Goal: Book appointment/travel/reservation

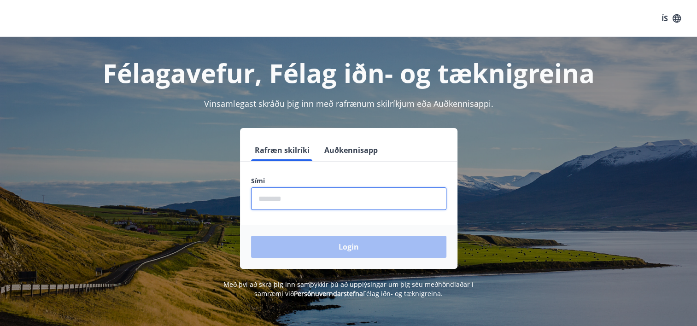
click at [379, 200] on input "phone" at bounding box center [348, 199] width 195 height 23
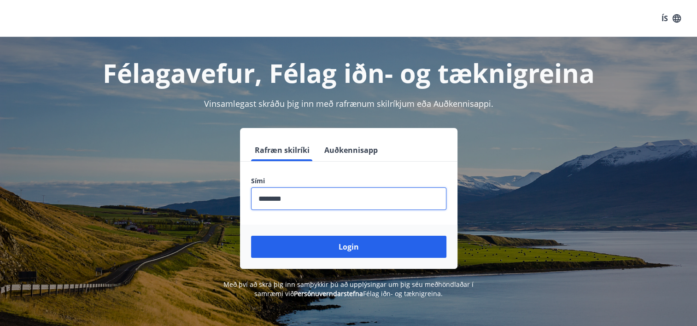
type input "********"
click at [251, 236] on button "Login" at bounding box center [348, 247] width 195 height 22
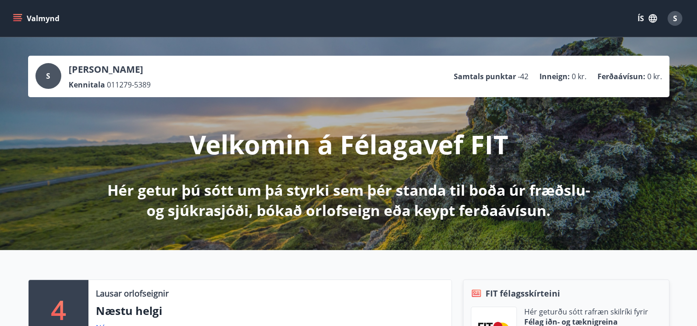
click at [37, 13] on button "Valmynd" at bounding box center [37, 18] width 52 height 17
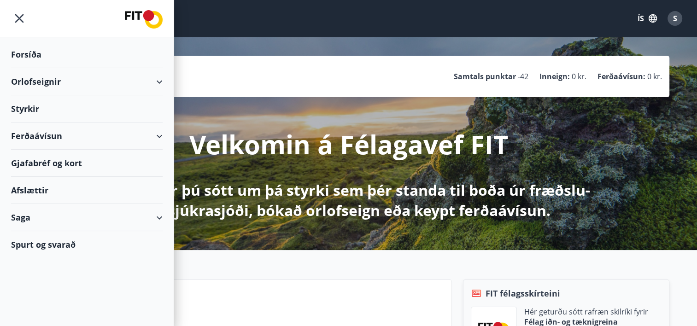
click at [157, 78] on div "Orlofseignir" at bounding box center [87, 81] width 152 height 27
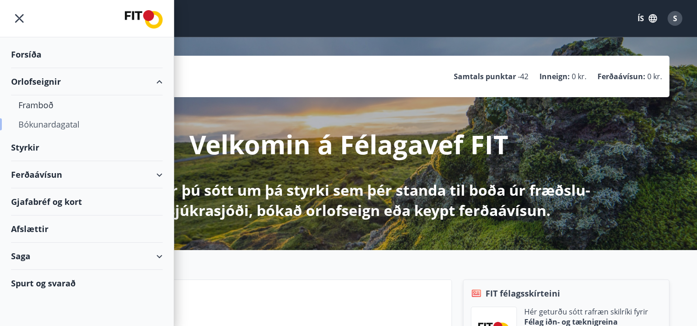
click at [47, 123] on div "Bókunardagatal" at bounding box center [86, 124] width 137 height 19
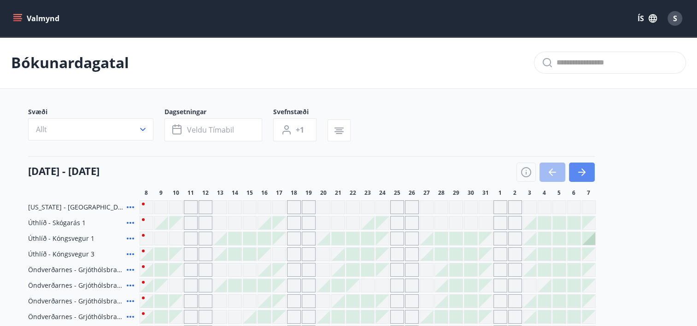
click at [579, 172] on icon "button" at bounding box center [581, 172] width 7 height 1
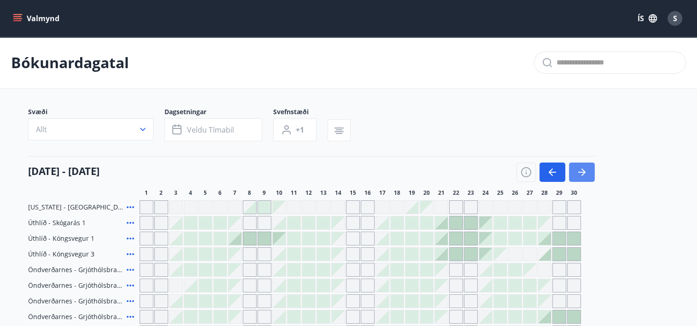
click at [585, 175] on icon "button" at bounding box center [581, 172] width 11 height 11
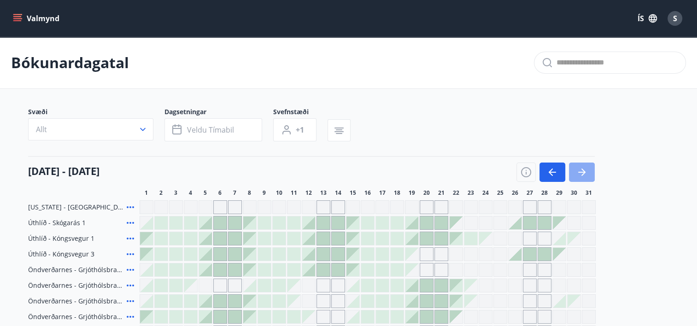
click at [582, 170] on icon "button" at bounding box center [583, 172] width 4 height 7
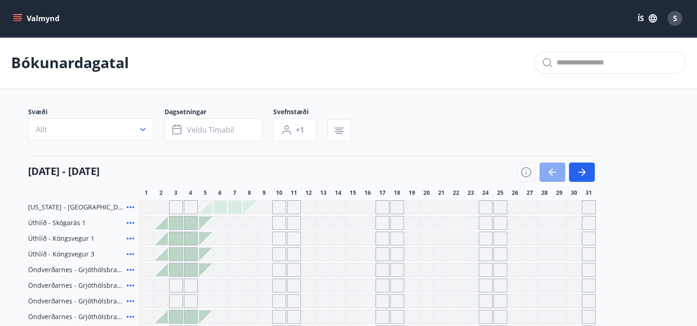
click at [555, 168] on icon "button" at bounding box center [552, 172] width 11 height 11
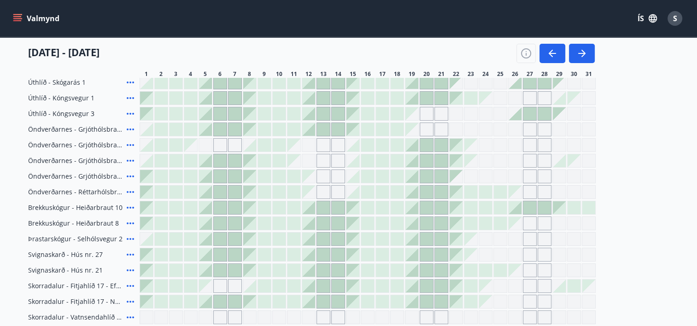
scroll to position [140, 0]
click at [485, 176] on div "Gráir dagar eru ekki bókanlegir" at bounding box center [486, 177] width 14 height 14
click at [486, 194] on div at bounding box center [485, 192] width 13 height 13
click at [487, 211] on div at bounding box center [485, 208] width 13 height 13
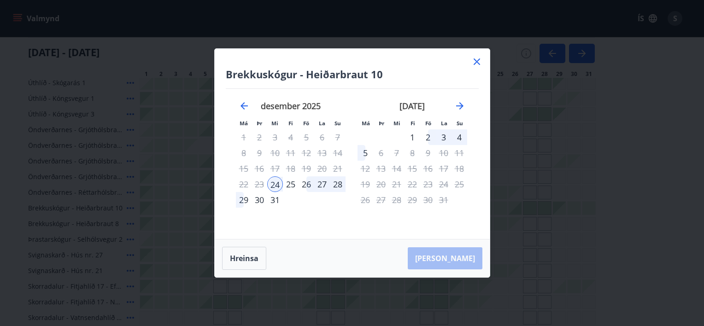
click at [477, 62] on icon at bounding box center [476, 61] width 11 height 11
click at [477, 64] on div "01 desember - 31 desember 1 2 3 4 5 6 7 8 9 10 11 12 13 14 15 16 17 18 19 20 21…" at bounding box center [348, 57] width 641 height 41
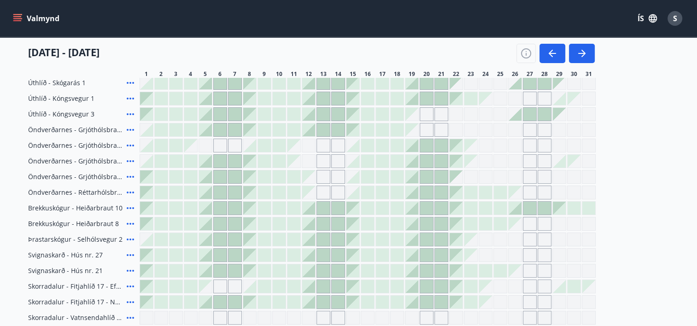
click at [427, 99] on div at bounding box center [426, 98] width 13 height 13
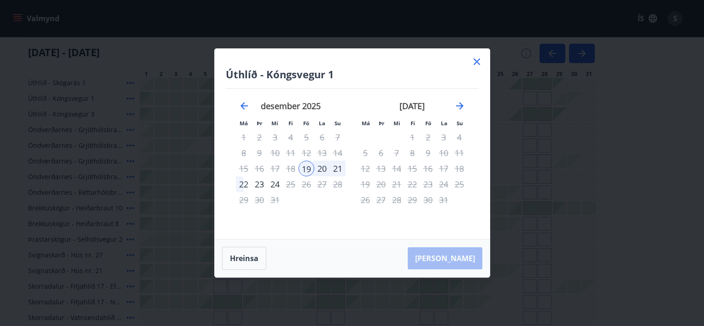
click at [478, 60] on icon at bounding box center [477, 62] width 6 height 6
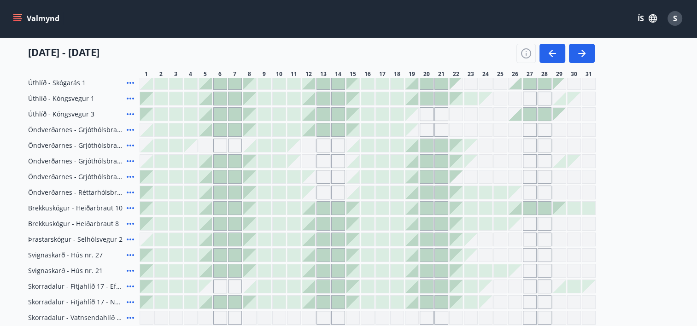
click at [455, 194] on div at bounding box center [456, 192] width 13 height 13
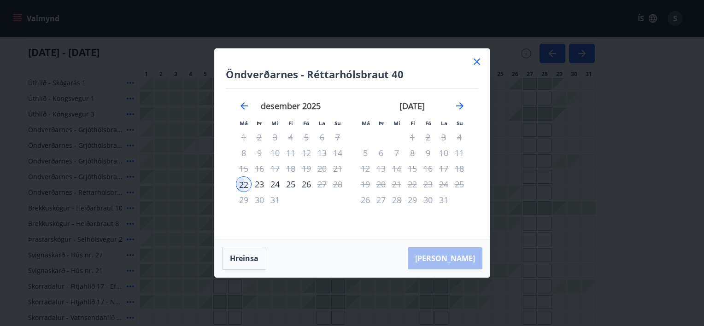
click at [479, 61] on icon at bounding box center [476, 61] width 11 height 11
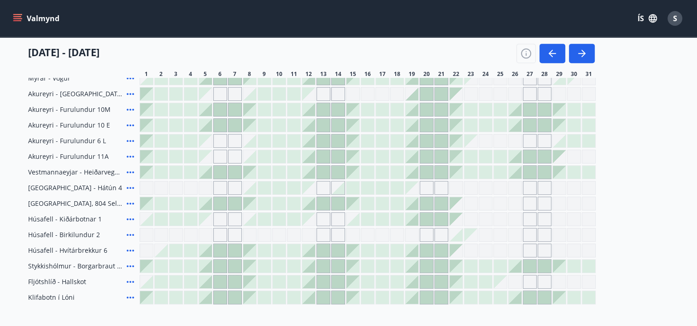
scroll to position [417, 0]
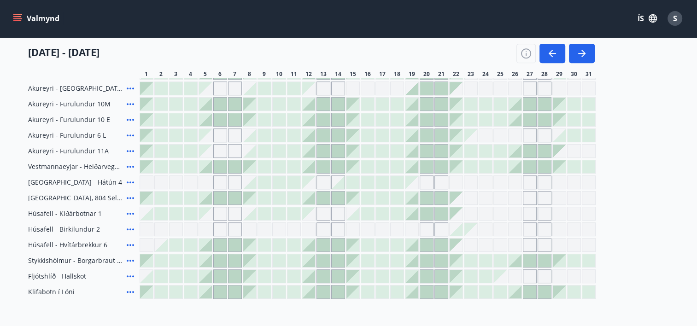
drag, startPoint x: 129, startPoint y: 292, endPoint x: 701, endPoint y: 249, distance: 572.9
click at [129, 292] on icon at bounding box center [130, 292] width 7 height 2
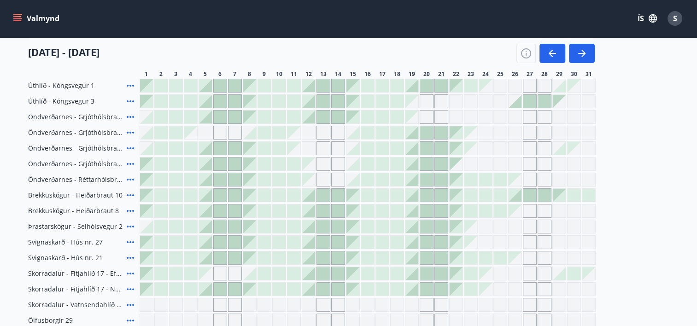
scroll to position [152, 0]
click at [22, 18] on icon "menu" at bounding box center [17, 18] width 9 height 9
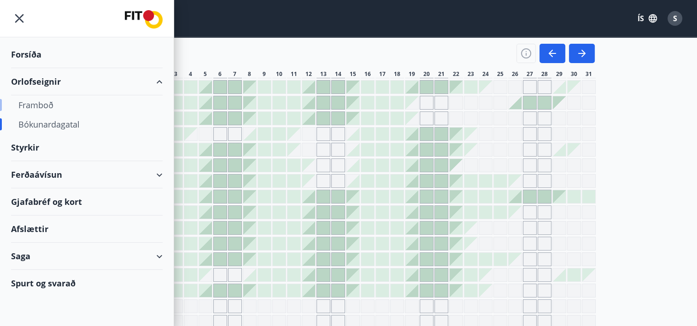
drag, startPoint x: 39, startPoint y: 106, endPoint x: 29, endPoint y: 107, distance: 9.4
click at [29, 107] on div "Framboð" at bounding box center [86, 104] width 137 height 19
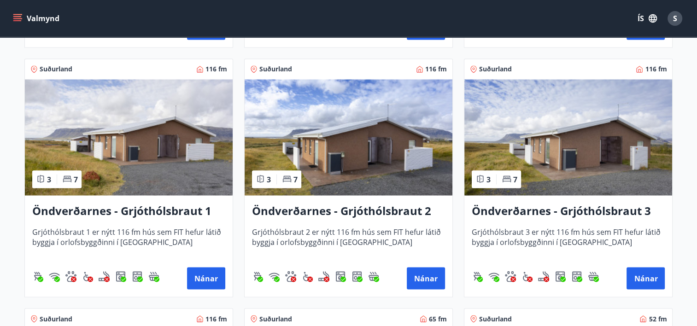
scroll to position [1648, 0]
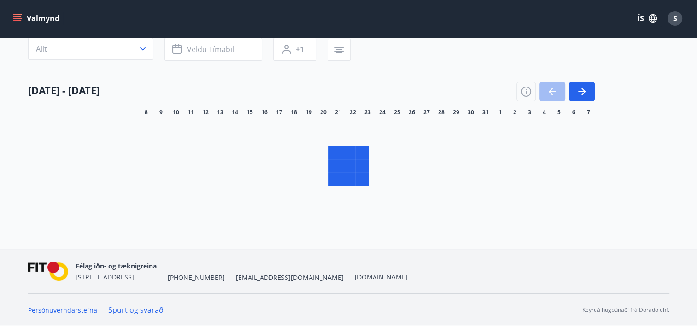
scroll to position [78, 0]
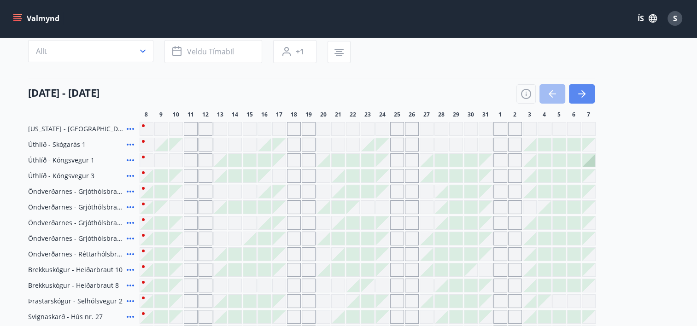
click at [584, 88] on icon "button" at bounding box center [581, 93] width 11 height 11
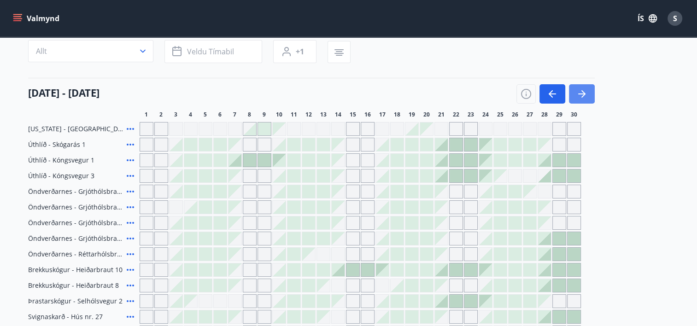
scroll to position [503, 0]
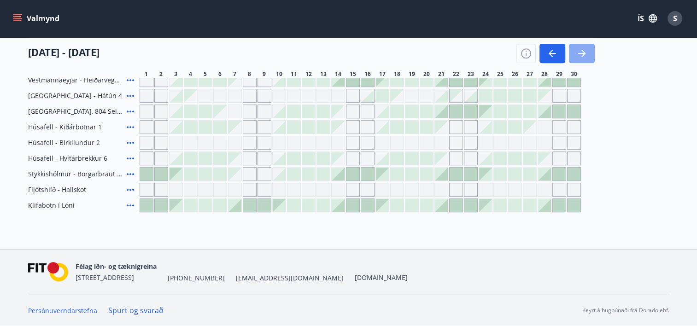
click at [583, 53] on icon "button" at bounding box center [581, 53] width 7 height 1
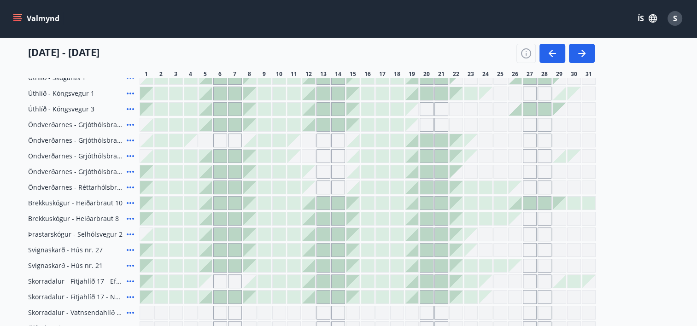
scroll to position [142, 0]
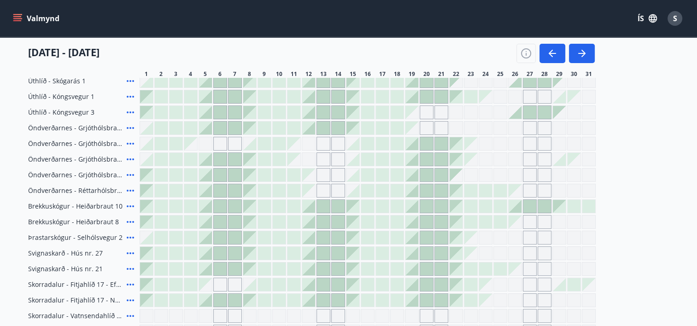
drag, startPoint x: 38, startPoint y: 20, endPoint x: 271, endPoint y: 56, distance: 236.3
click at [271, 56] on div "01 desember - 31 desember" at bounding box center [311, 50] width 567 height 26
click at [107, 190] on span "Öndverðarnes - Réttarhólsbraut 40" at bounding box center [75, 190] width 95 height 9
click at [456, 205] on div at bounding box center [456, 206] width 13 height 13
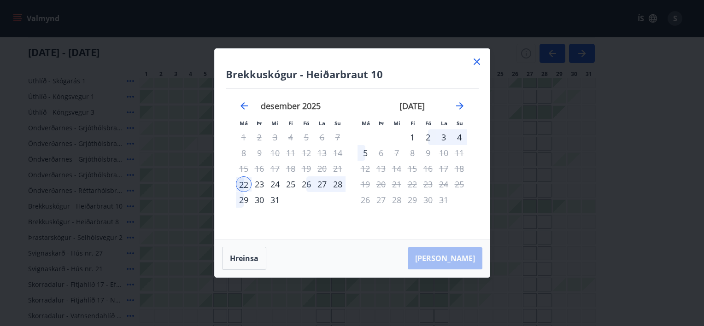
click at [272, 203] on div "31" at bounding box center [275, 200] width 16 height 16
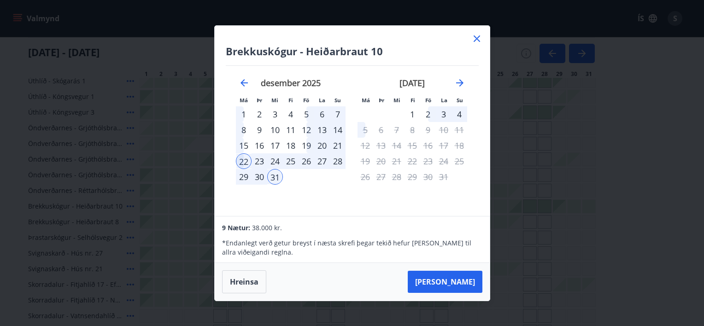
click at [448, 112] on div "3" at bounding box center [444, 114] width 16 height 16
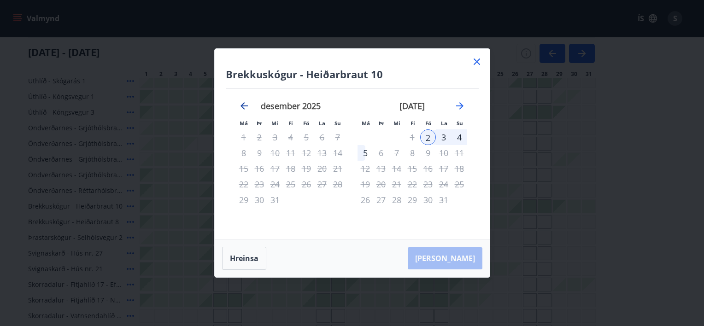
click at [241, 106] on icon "Move backward to switch to the previous month." at bounding box center [244, 105] width 7 height 7
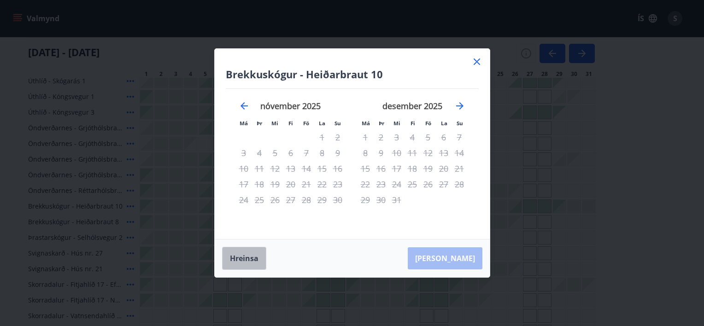
click at [247, 255] on button "Hreinsa" at bounding box center [244, 258] width 44 height 23
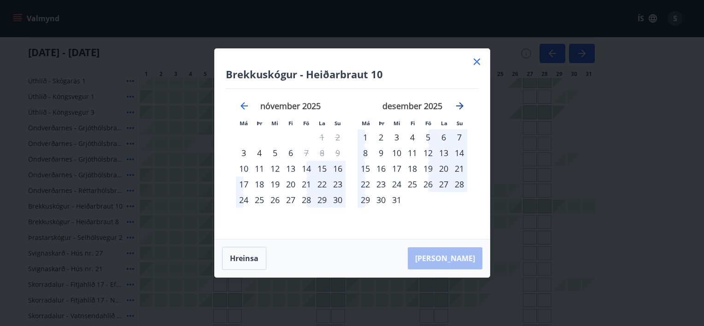
click at [461, 107] on icon "Move forward to switch to the next month." at bounding box center [459, 105] width 11 height 11
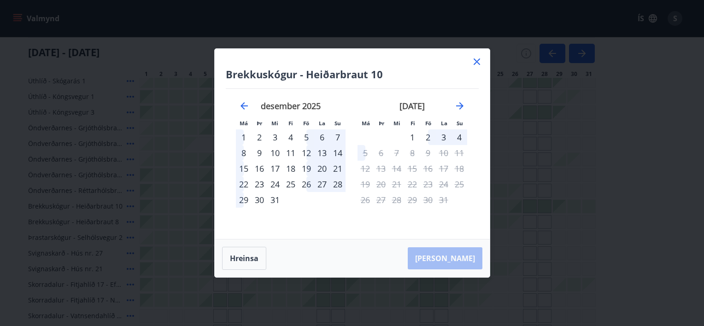
click at [481, 61] on icon at bounding box center [476, 61] width 11 height 11
click at [475, 65] on div "01 desember - 31 desember 1 2 3 4 5 6 7 8 9 10 11 12 13 14 15 16 17 18 19 20 21…" at bounding box center [348, 57] width 641 height 41
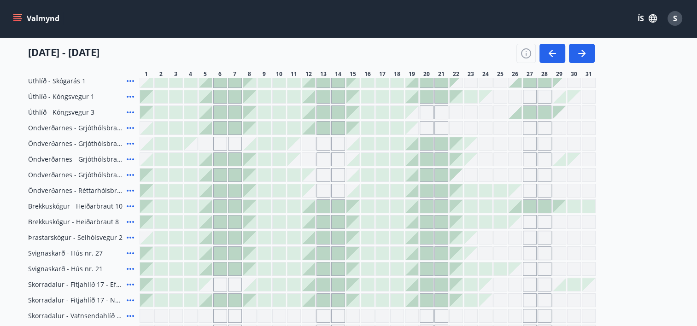
click at [252, 260] on div "Florida - Orlando Úthlíð - Skógarás 1 Úthlíð - Kóngsvegur 1 Úthlíð - Kóngsvegur…" at bounding box center [348, 316] width 641 height 515
click at [458, 206] on div at bounding box center [456, 206] width 13 height 13
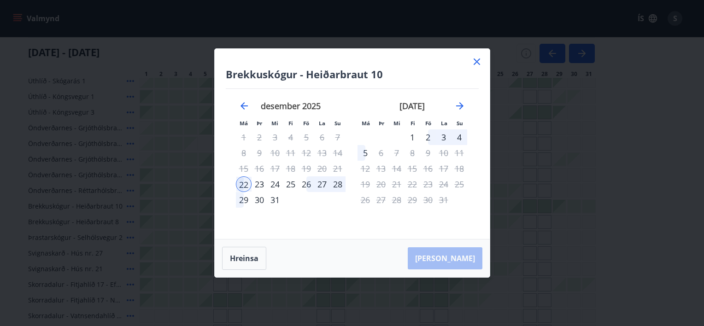
click at [461, 138] on div "4" at bounding box center [460, 137] width 16 height 16
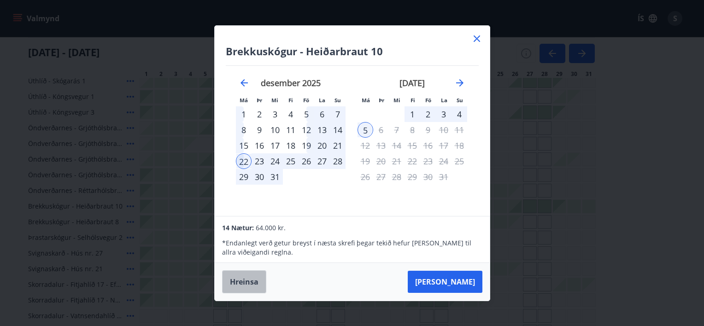
click at [254, 285] on button "Hreinsa" at bounding box center [244, 281] width 44 height 23
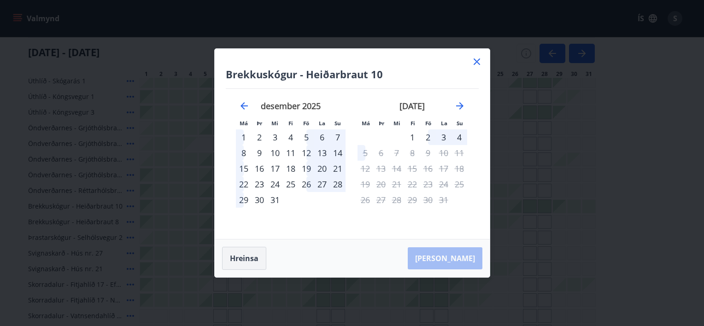
click at [247, 257] on button "Hreinsa" at bounding box center [244, 258] width 44 height 23
click at [478, 59] on icon at bounding box center [476, 61] width 11 height 11
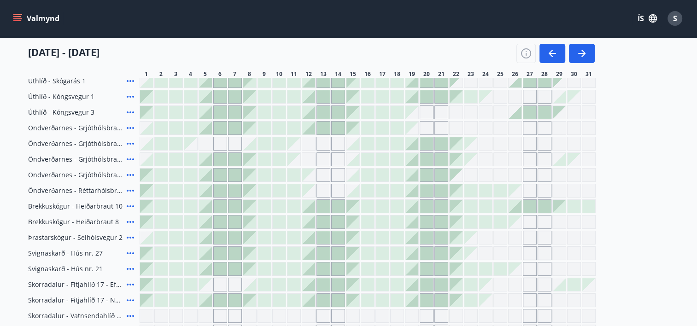
click at [42, 17] on button "Valmynd" at bounding box center [37, 18] width 52 height 17
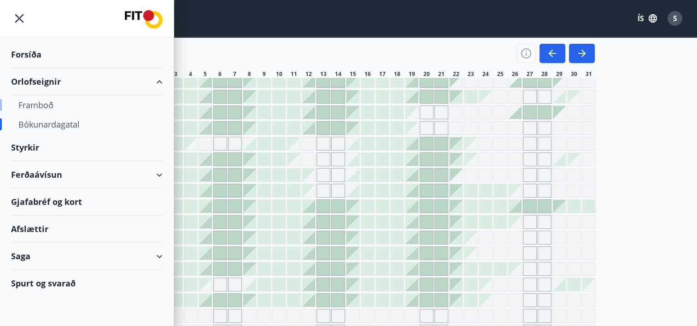
click at [42, 103] on div "Framboð" at bounding box center [86, 104] width 137 height 19
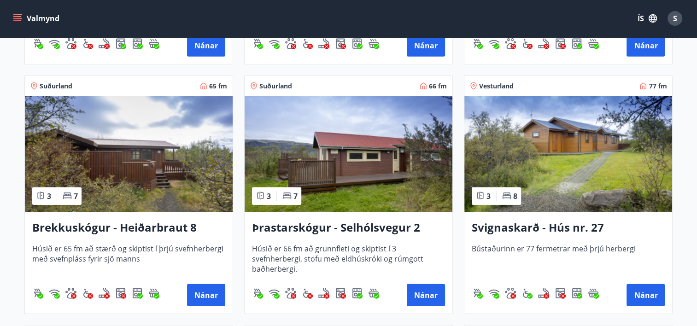
scroll to position [2130, 0]
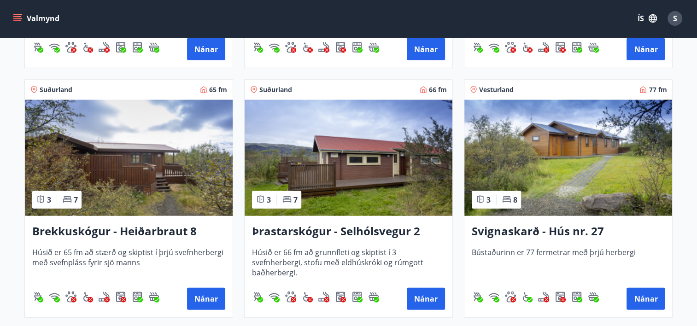
click at [134, 233] on h3 "Brekkuskógur - Heiðarbraut 8" at bounding box center [128, 231] width 193 height 17
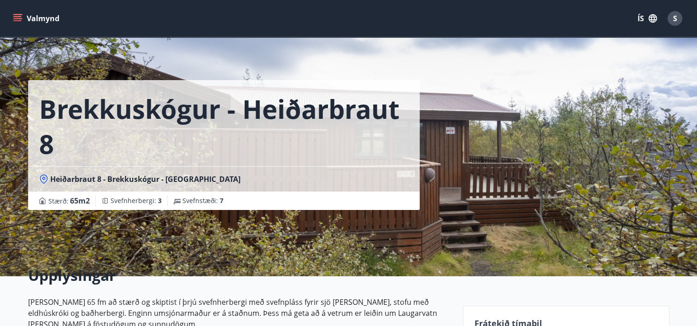
click at [20, 18] on icon "menu" at bounding box center [18, 18] width 10 height 1
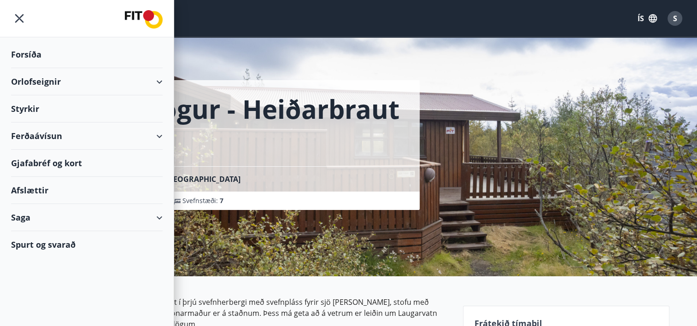
click at [193, 34] on div "Valmynd ÍS S" at bounding box center [348, 18] width 697 height 37
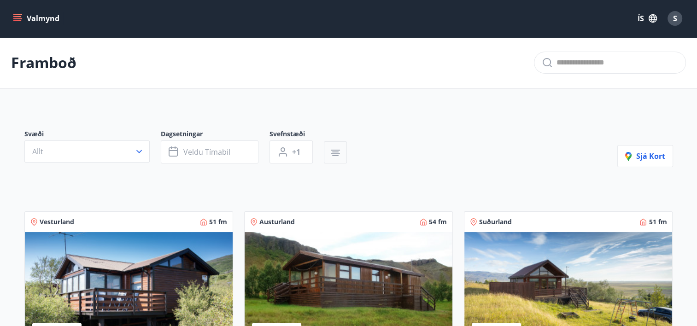
click at [330, 151] on icon "button" at bounding box center [335, 152] width 11 height 11
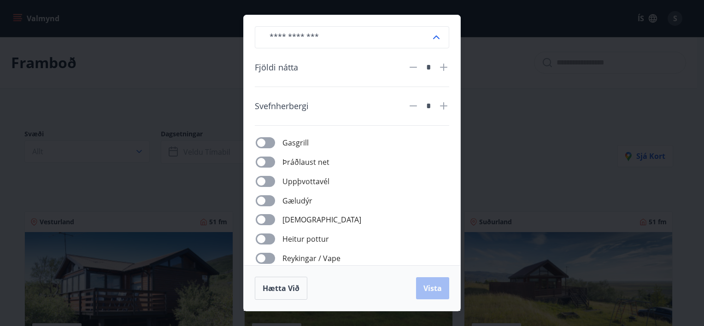
click at [262, 195] on span at bounding box center [265, 200] width 19 height 11
click at [436, 288] on span "Vista" at bounding box center [432, 288] width 18 height 10
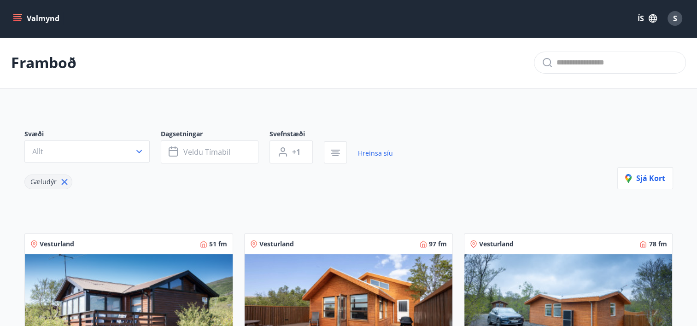
click at [37, 20] on button "Valmynd" at bounding box center [37, 18] width 52 height 17
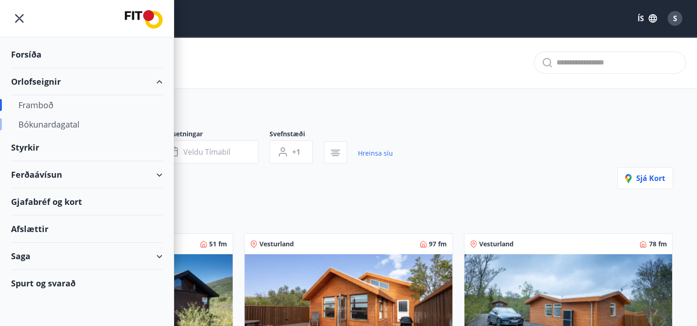
click at [50, 123] on div "Bókunardagatal" at bounding box center [86, 124] width 137 height 19
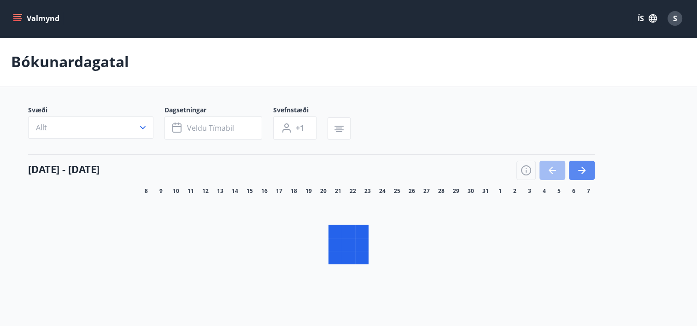
click at [587, 175] on button "button" at bounding box center [582, 170] width 26 height 19
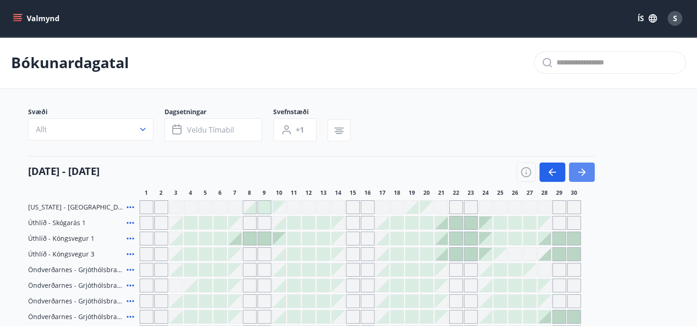
click at [582, 175] on icon "button" at bounding box center [581, 172] width 11 height 11
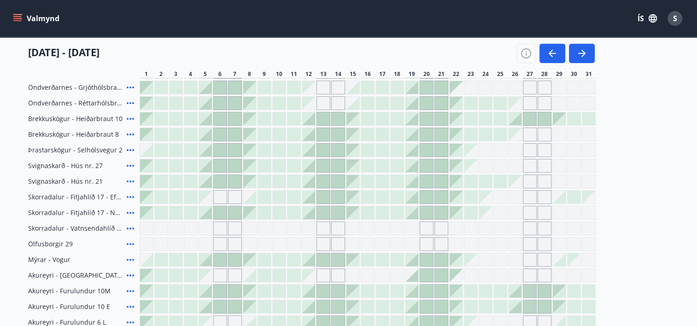
scroll to position [227, 0]
